Goal: Task Accomplishment & Management: Complete application form

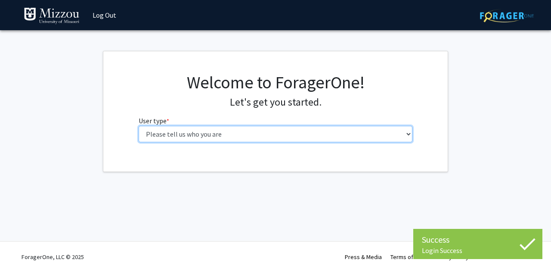
click at [327, 139] on select "Please tell us who you are Undergraduate Student Master's Student Doctoral Cand…" at bounding box center [276, 134] width 274 height 16
select select "1: undergrad"
click at [139, 126] on select "Please tell us who you are Undergraduate Student Master's Student Doctoral Cand…" at bounding box center [276, 134] width 274 height 16
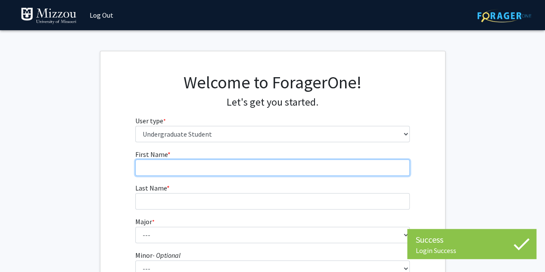
click at [244, 174] on input "First Name * required" at bounding box center [272, 167] width 274 height 16
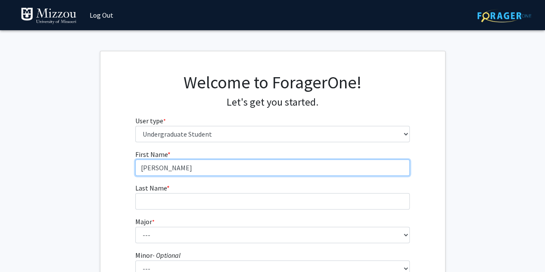
type input "[PERSON_NAME]"
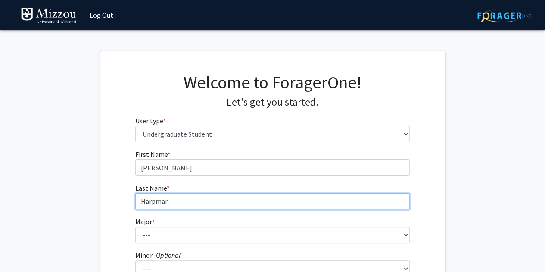
type input "Harpman"
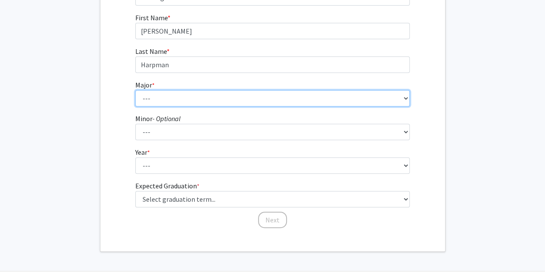
scroll to position [140, 0]
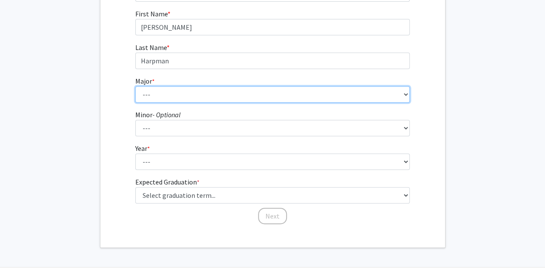
click at [253, 95] on select "--- Agribusiness Management Agricultural Education Agricultural Education: Comm…" at bounding box center [272, 94] width 274 height 16
select select "30: 2529"
click at [135, 86] on select "--- Agribusiness Management Agricultural Education Agricultural Education: Comm…" at bounding box center [272, 94] width 274 height 16
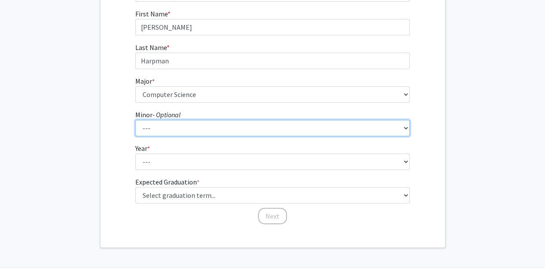
click at [212, 129] on select "--- Accountancy Aerospace Engineering Aerospace Studies Agribusiness Management…" at bounding box center [272, 128] width 274 height 16
select select "20: 1976"
click at [135, 120] on select "--- Accountancy Aerospace Engineering Aerospace Studies Agribusiness Management…" at bounding box center [272, 128] width 274 height 16
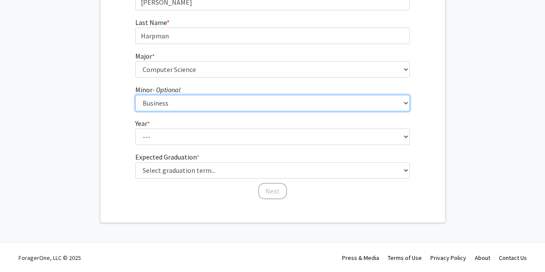
scroll to position [165, 0]
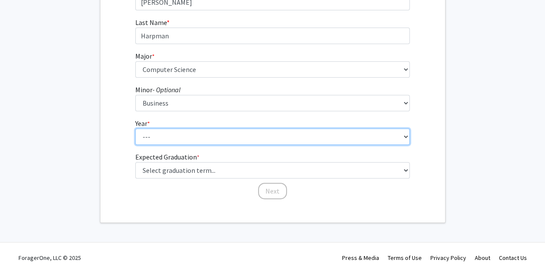
click at [194, 136] on select "--- First-year Sophomore Junior Senior Postbaccalaureate Certificate" at bounding box center [272, 136] width 274 height 16
select select "3: junior"
click at [135, 128] on select "--- First-year Sophomore Junior Senior Postbaccalaureate Certificate" at bounding box center [272, 136] width 274 height 16
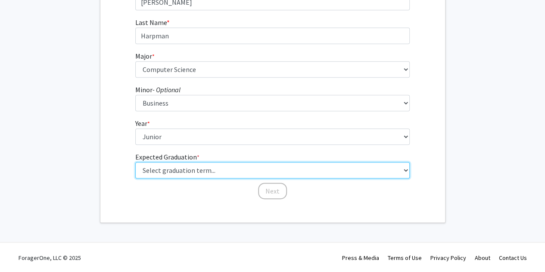
click at [186, 170] on select "Select graduation term... Spring 2025 Summer 2025 Fall 2025 Winter 2025 Spring …" at bounding box center [272, 170] width 274 height 16
select select "9: spring_2027"
click at [135, 162] on select "Select graduation term... Spring 2025 Summer 2025 Fall 2025 Winter 2025 Spring …" at bounding box center [272, 170] width 274 height 16
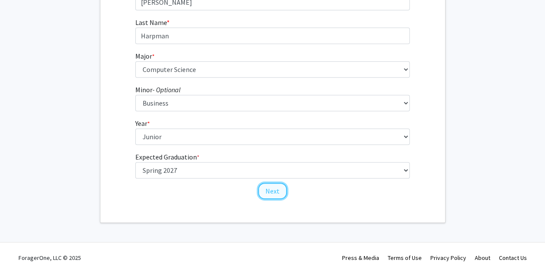
click at [272, 188] on button "Next" at bounding box center [272, 191] width 29 height 16
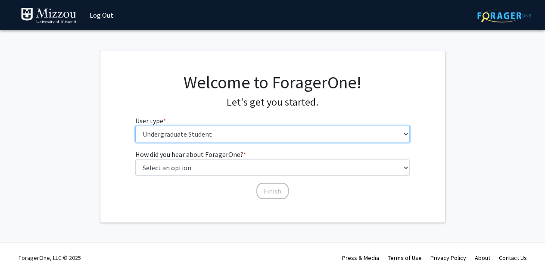
click at [271, 130] on select "Please tell us who you are Undergraduate Student Master's Student Doctoral Cand…" at bounding box center [272, 134] width 274 height 16
click at [271, 129] on select "Please tell us who you are Undergraduate Student Master's Student Doctoral Cand…" at bounding box center [272, 134] width 274 height 16
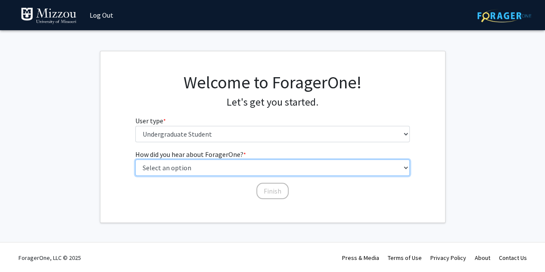
click at [243, 166] on select "Select an option Peer/student recommendation Faculty/staff recommendation Unive…" at bounding box center [272, 167] width 274 height 16
select select "2: faculty_recommendation"
click at [135, 159] on select "Select an option Peer/student recommendation Faculty/staff recommendation Unive…" at bounding box center [272, 167] width 274 height 16
click at [227, 174] on select "Select an option Peer/student recommendation Faculty/staff recommendation Unive…" at bounding box center [272, 167] width 274 height 16
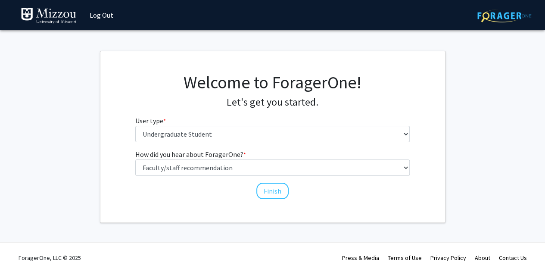
click at [106, 180] on div "How did you hear about ForagerOne? * required Select an option Peer/student rec…" at bounding box center [272, 174] width 345 height 51
click at [275, 193] on button "Finish" at bounding box center [272, 191] width 32 height 16
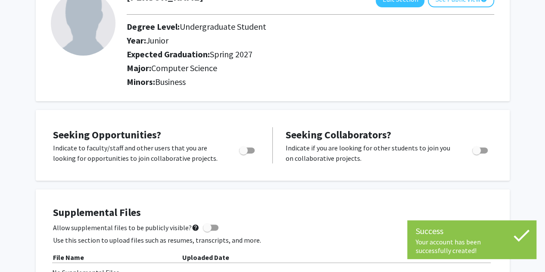
scroll to position [77, 0]
